Goal: Task Accomplishment & Management: Manage account settings

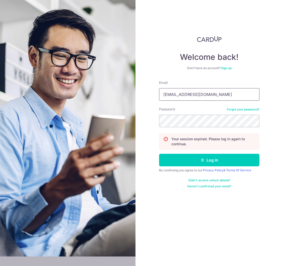
click at [202, 93] on input "lchkelvin@gmail.com" at bounding box center [209, 94] width 100 height 13
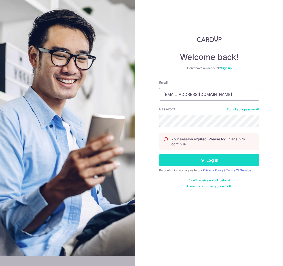
type input "lchkelvin@gmail.com"
click at [196, 159] on button "Log in" at bounding box center [209, 160] width 100 height 13
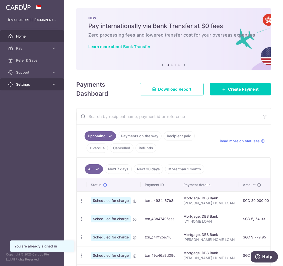
click at [21, 86] on span "Settings" at bounding box center [32, 84] width 33 height 5
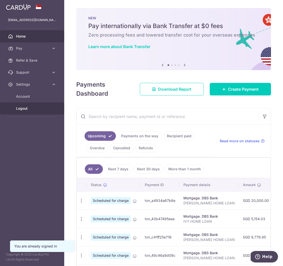
click at [23, 111] on link "Logout" at bounding box center [32, 108] width 64 height 12
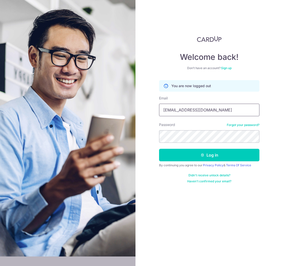
click at [185, 108] on input "lchkelvin@gmail.com" at bounding box center [209, 110] width 100 height 13
type input "[EMAIL_ADDRESS][DOMAIN_NAME]"
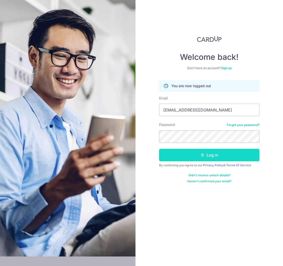
click at [201, 158] on button "Log in" at bounding box center [209, 155] width 100 height 13
